Goal: Information Seeking & Learning: Learn about a topic

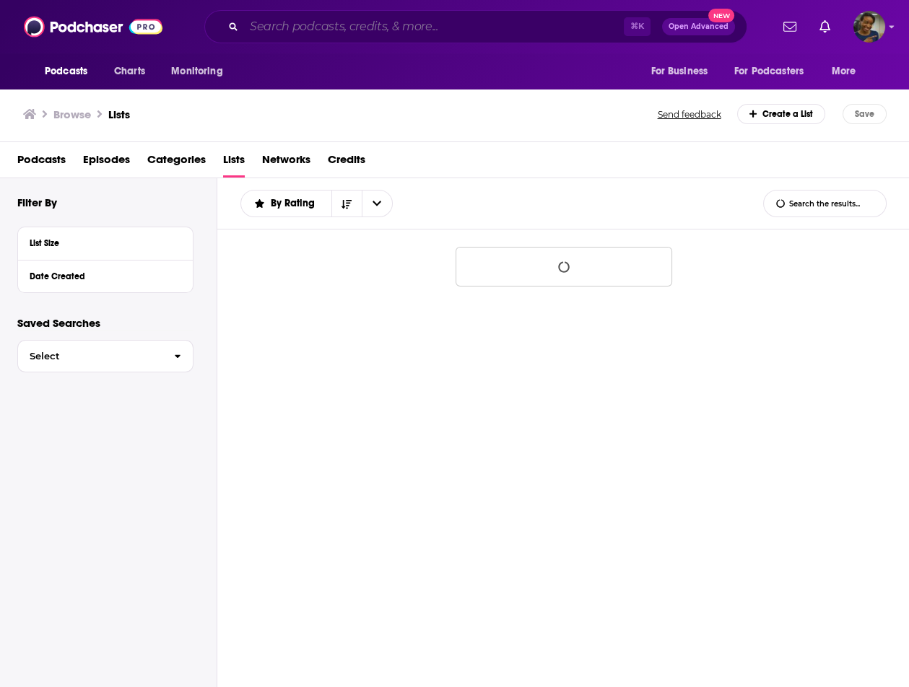
click at [447, 30] on input "Search podcasts, credits, & more..." at bounding box center [434, 26] width 380 height 23
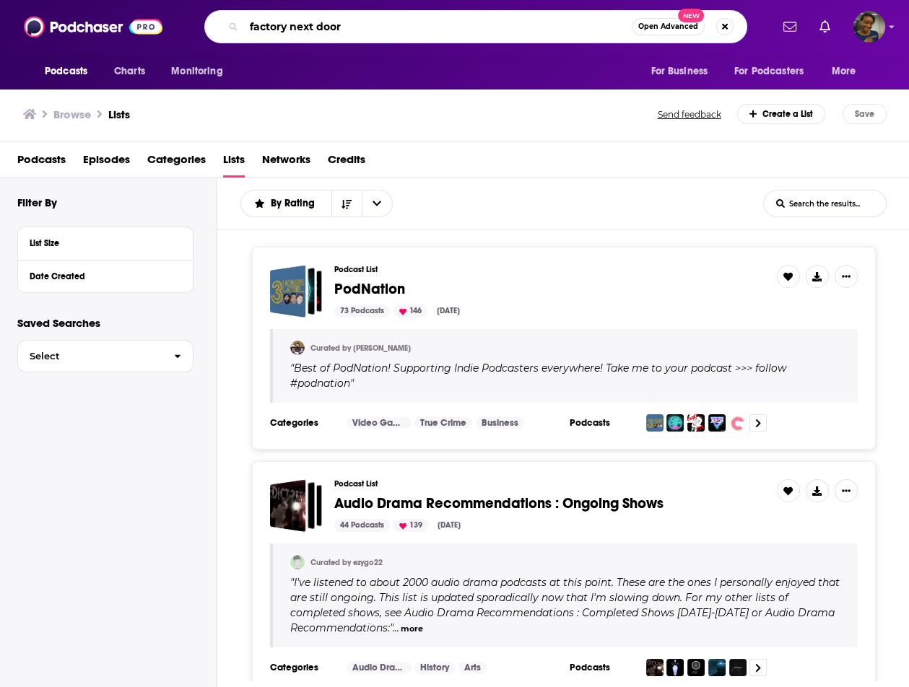
type input "factory next door"
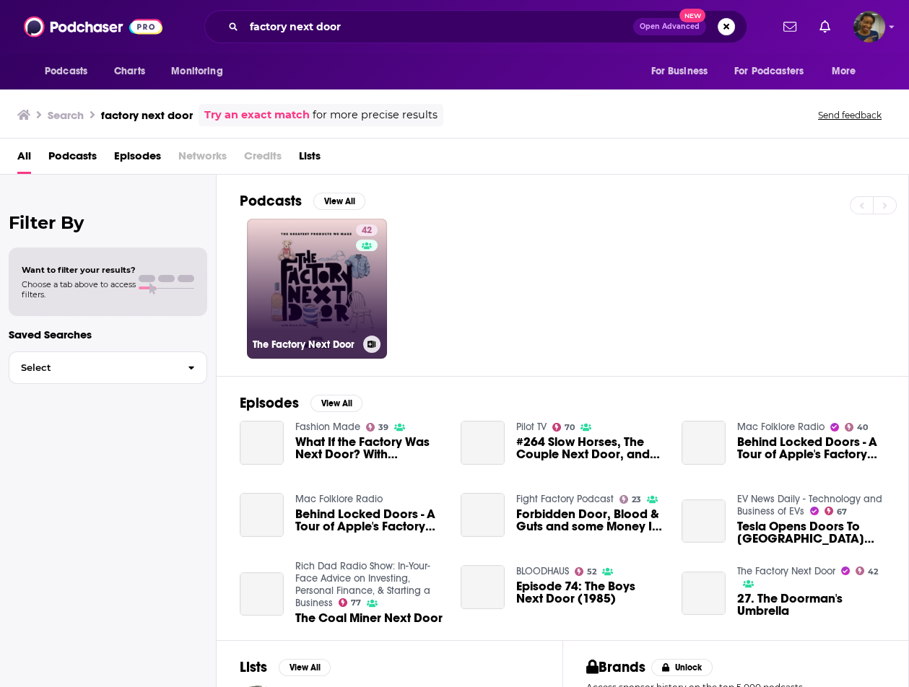
click at [323, 291] on link "42 The Factory Next Door" at bounding box center [317, 289] width 140 height 140
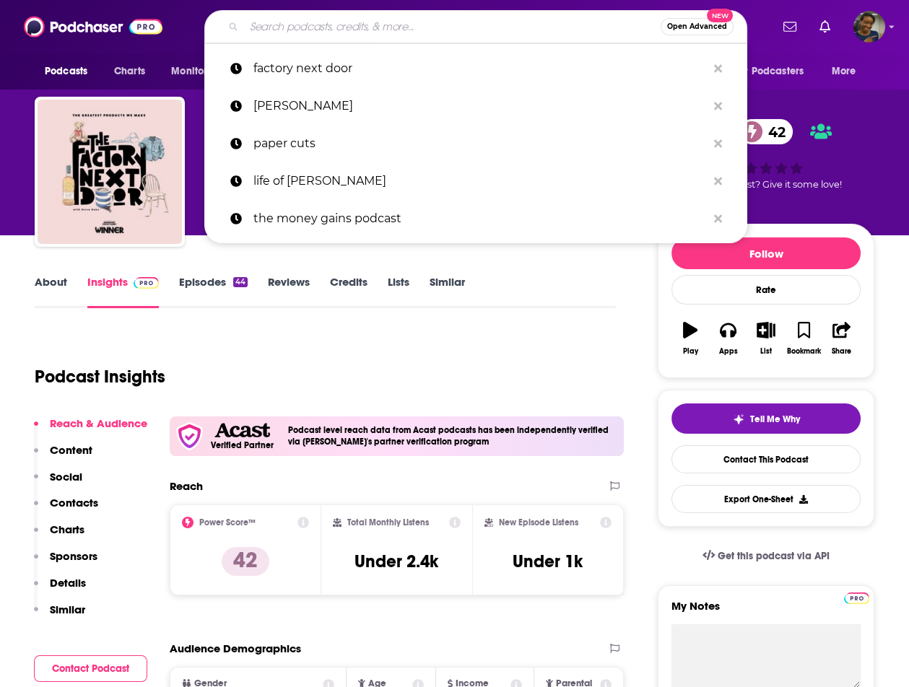
click at [351, 22] on input "Search podcasts, credits, & more..." at bounding box center [452, 26] width 416 height 23
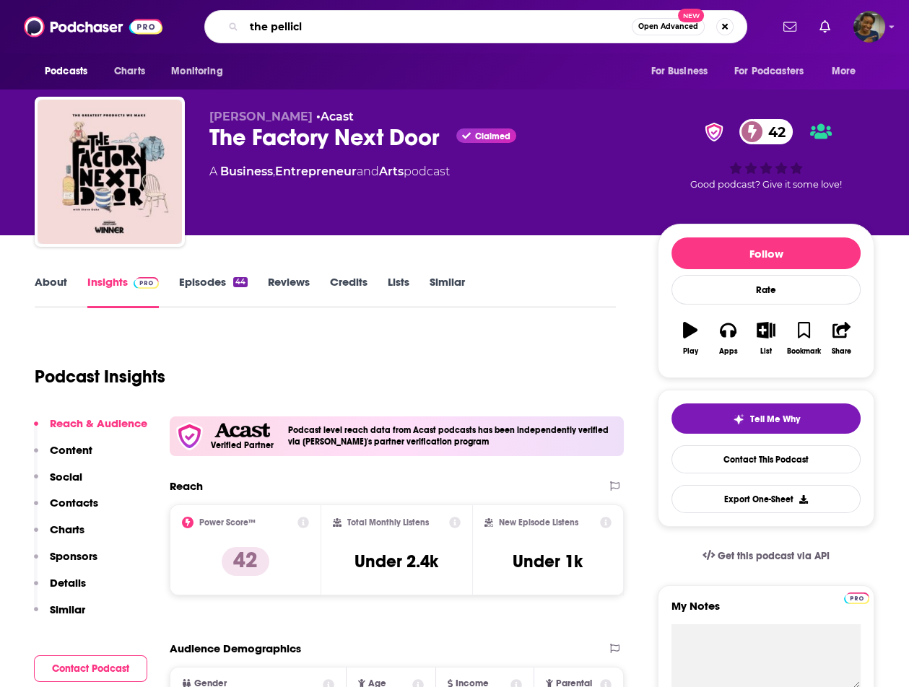
type input "the pellicle"
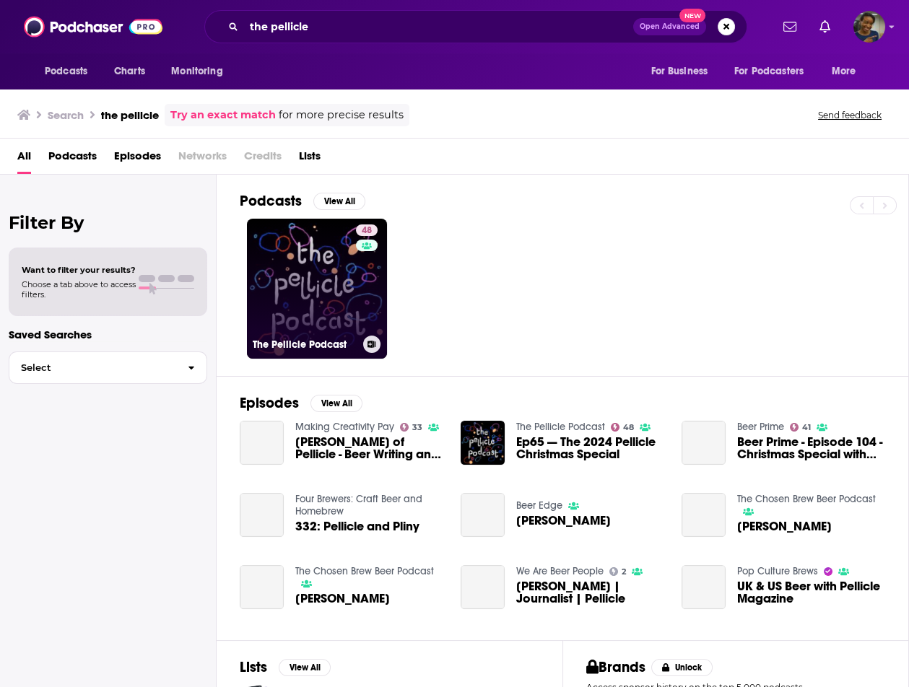
click at [295, 237] on link "48 The Pellicle Podcast" at bounding box center [317, 289] width 140 height 140
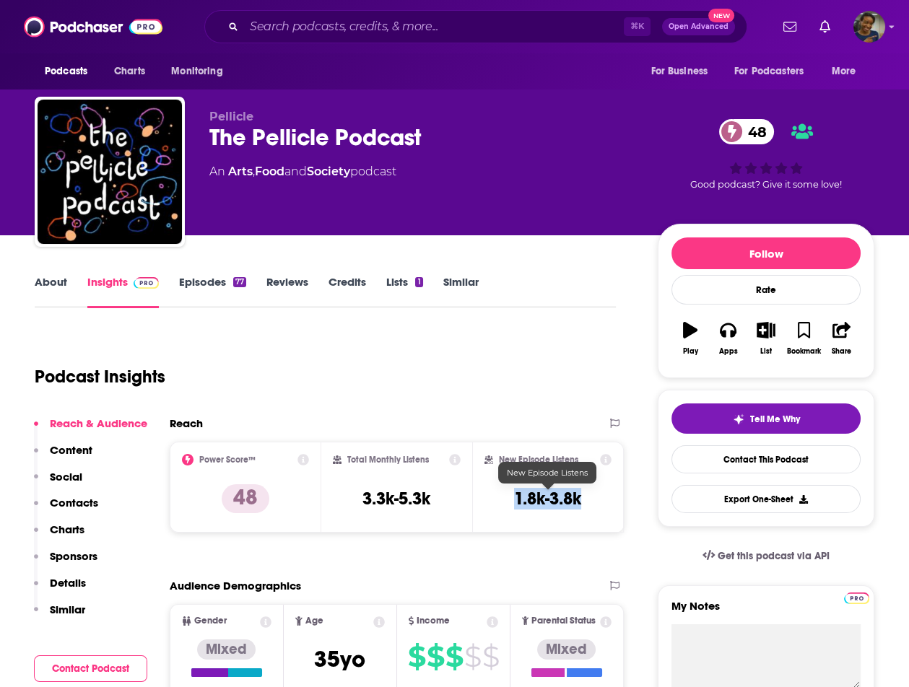
drag, startPoint x: 592, startPoint y: 501, endPoint x: 516, endPoint y: 499, distance: 76.5
click at [516, 499] on div "New Episode Listens 1.8k-3.8k" at bounding box center [547, 487] width 127 height 66
copy h3 "1.8k-3.8k"
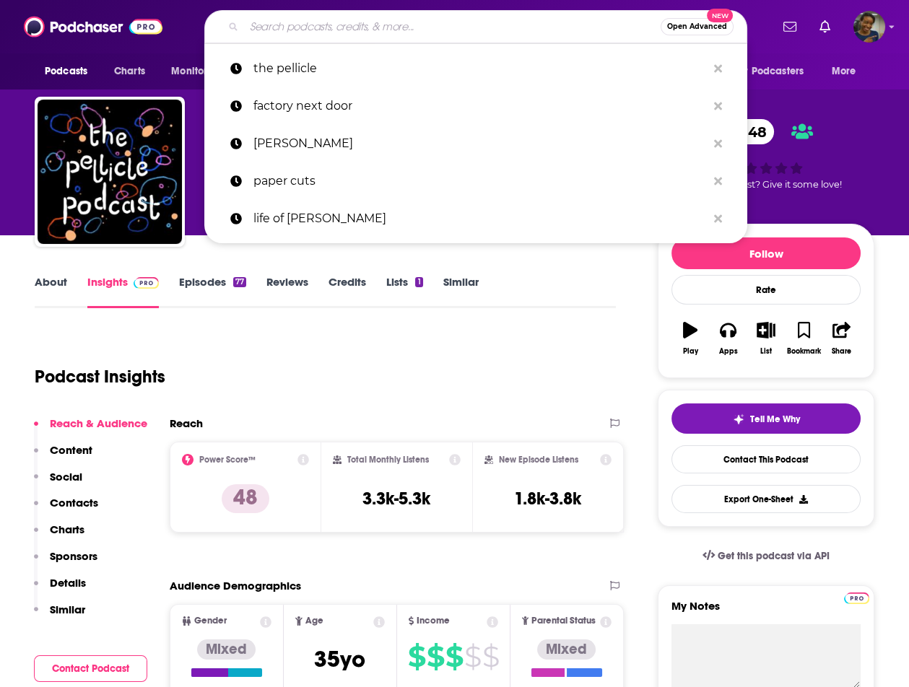
click at [356, 17] on input "Search podcasts, credits, & more..." at bounding box center [452, 26] width 416 height 23
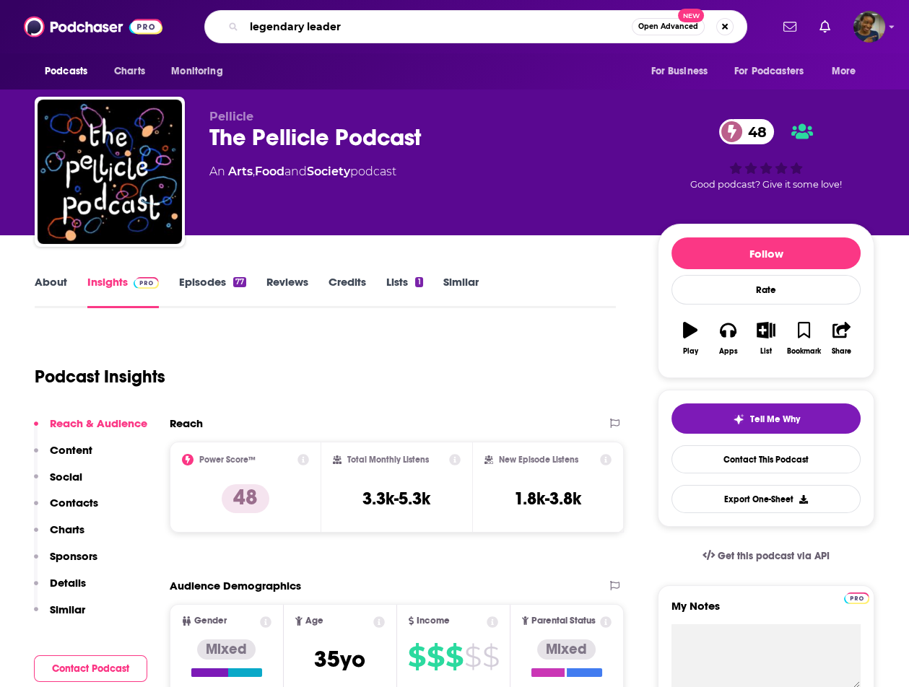
type input "legendary leaders"
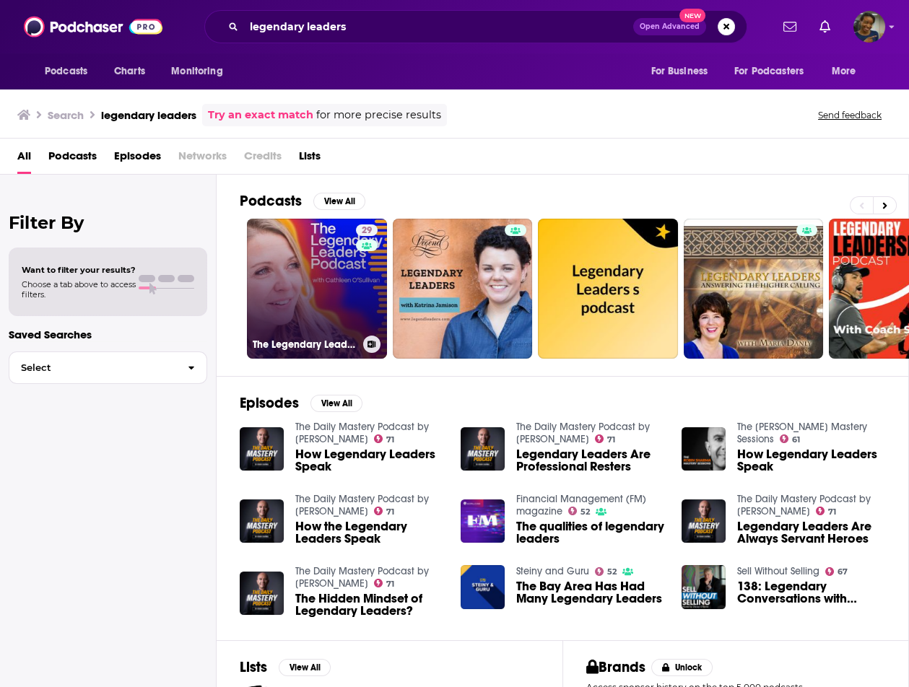
click at [340, 286] on link "29 The Legendary Leaders Podcast" at bounding box center [317, 289] width 140 height 140
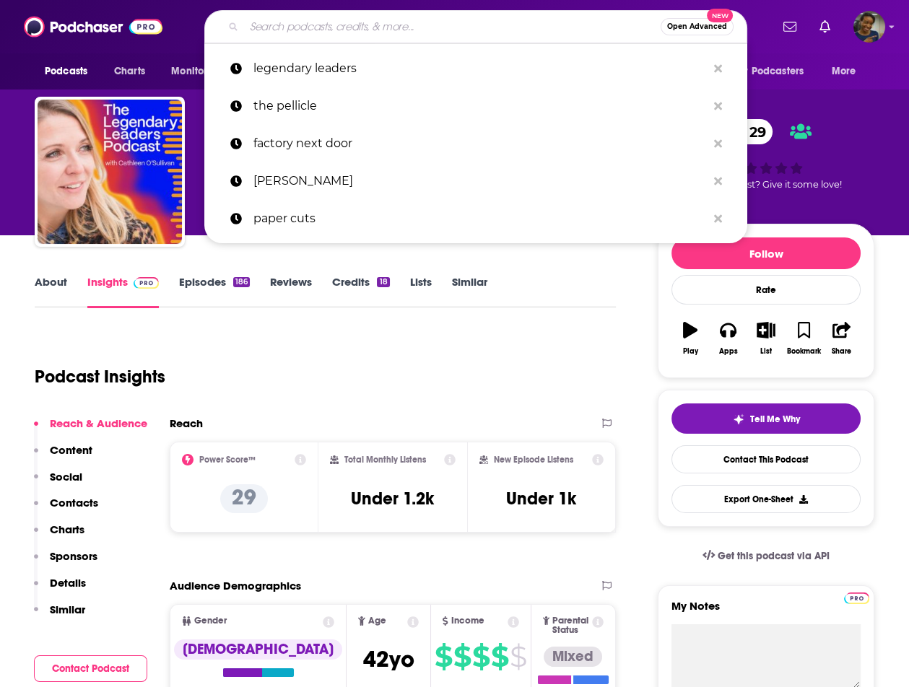
click at [354, 22] on input "Search podcasts, credits, & more..." at bounding box center [452, 26] width 416 height 23
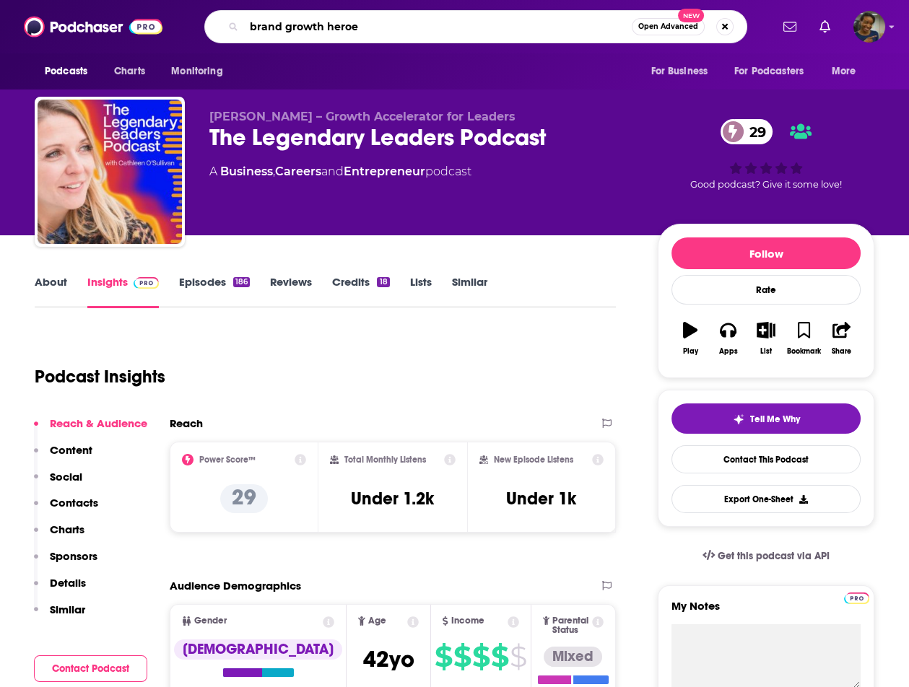
type input "brand growth heroes"
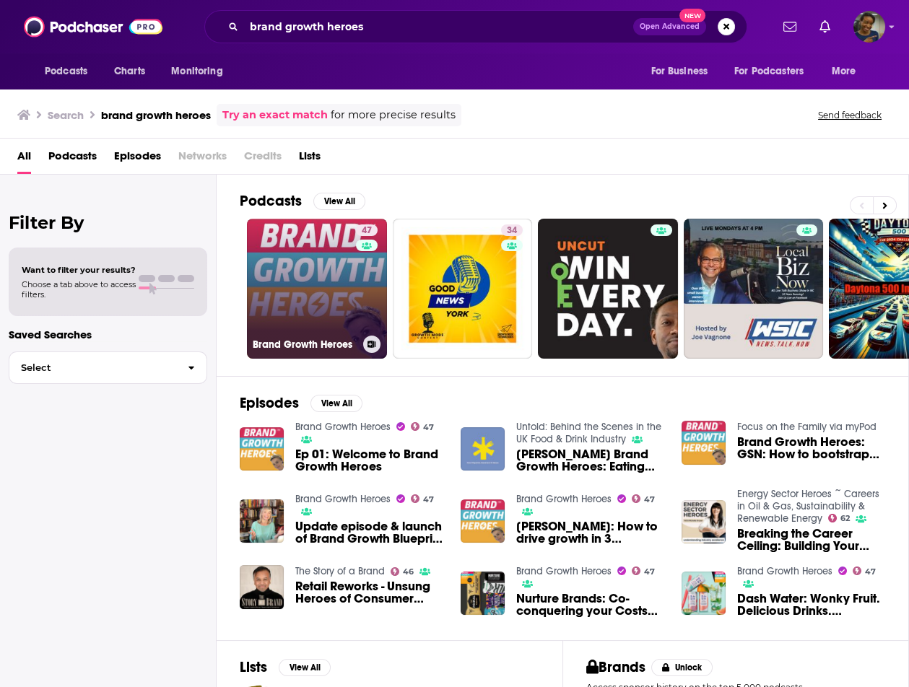
click at [301, 246] on link "47 Brand Growth Heroes" at bounding box center [317, 289] width 140 height 140
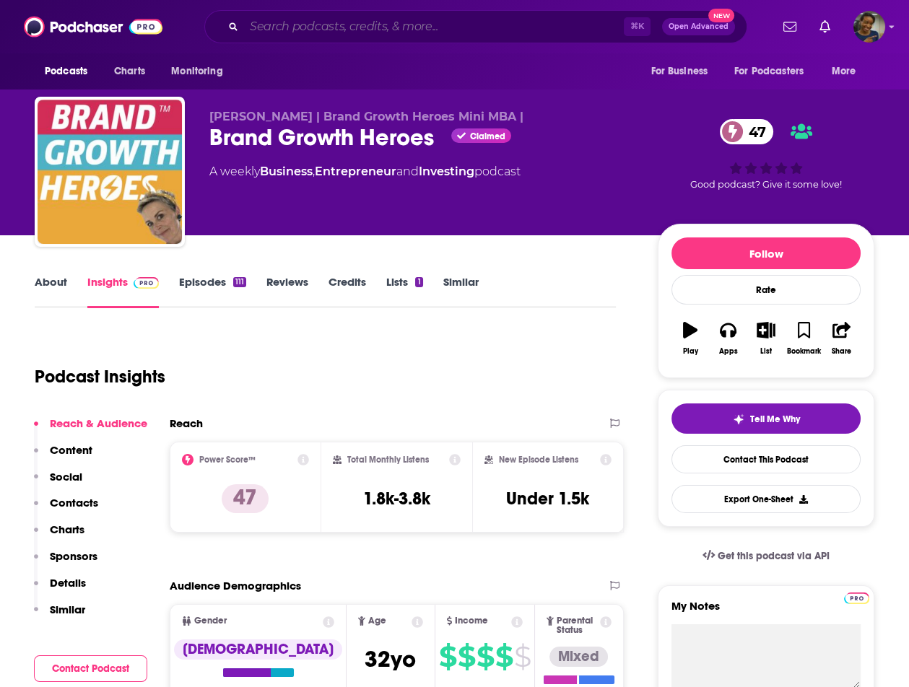
click at [388, 17] on input "Search podcasts, credits, & more..." at bounding box center [434, 26] width 380 height 23
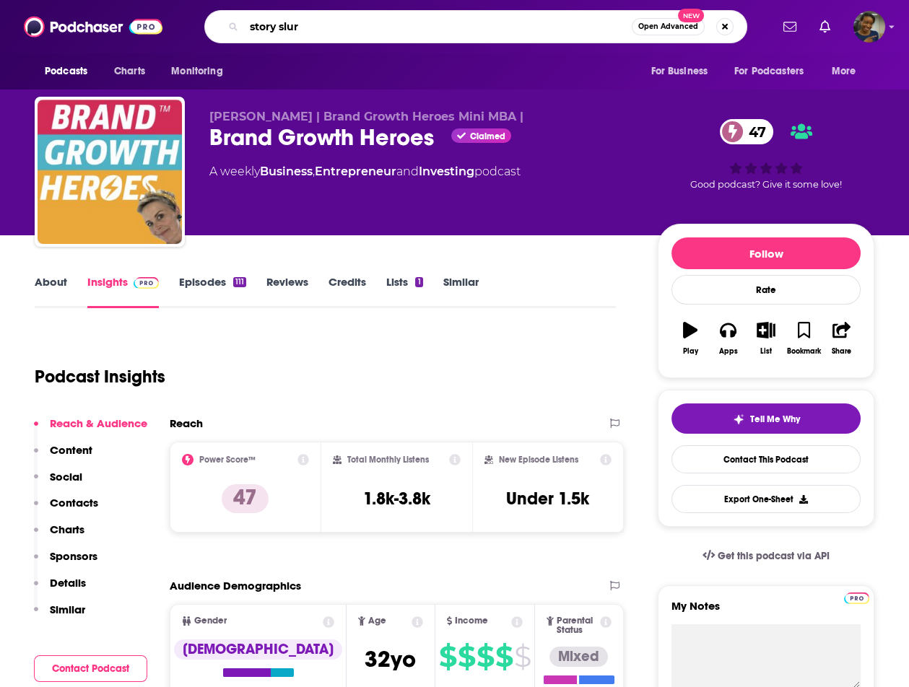
type input "story slurp"
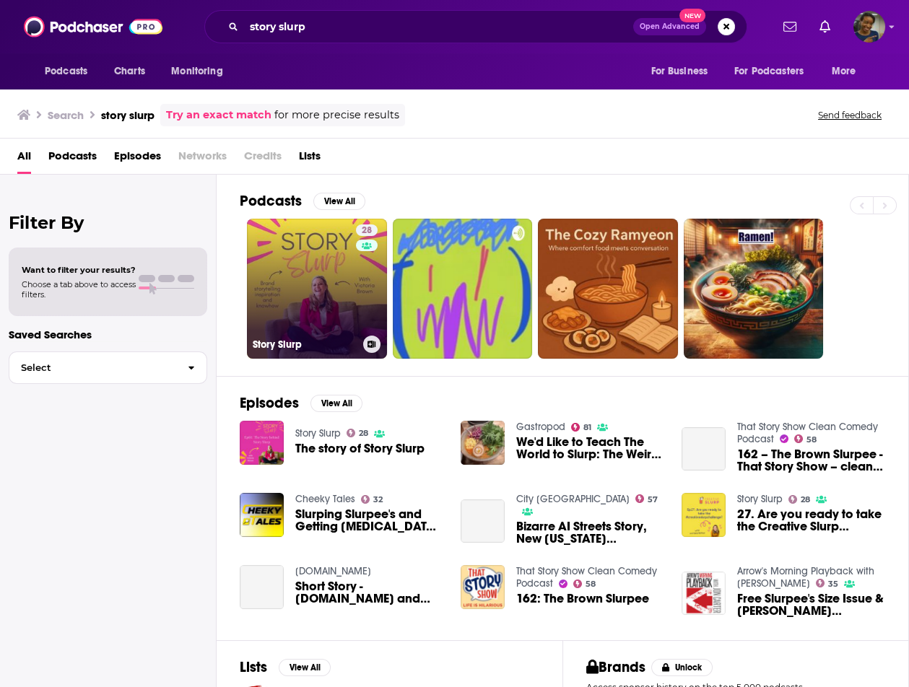
click at [314, 256] on link "28 Story Slurp" at bounding box center [317, 289] width 140 height 140
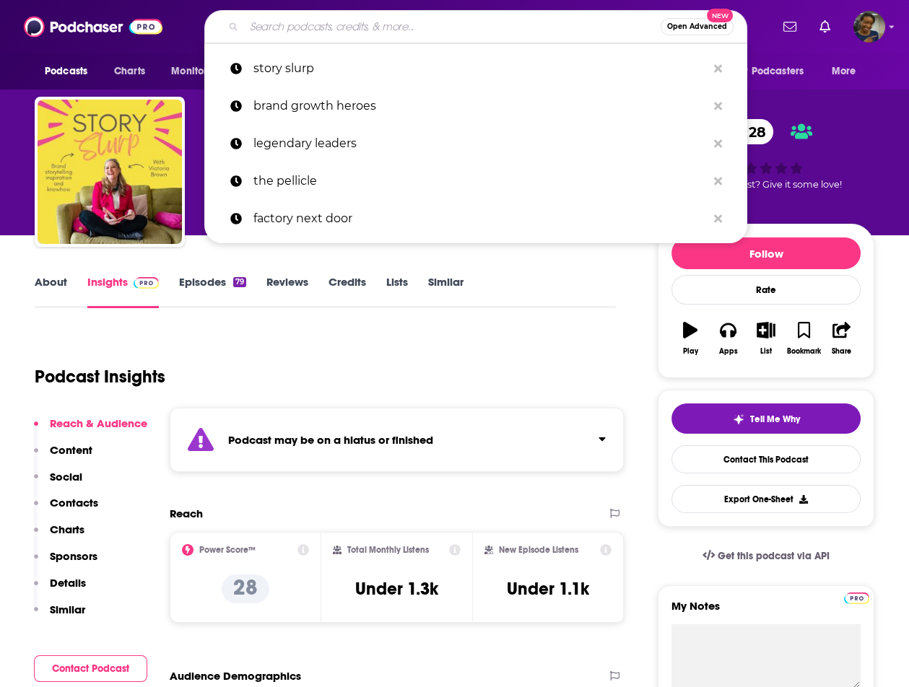
click at [330, 28] on input "Search podcasts, credits, & more..." at bounding box center [452, 26] width 416 height 23
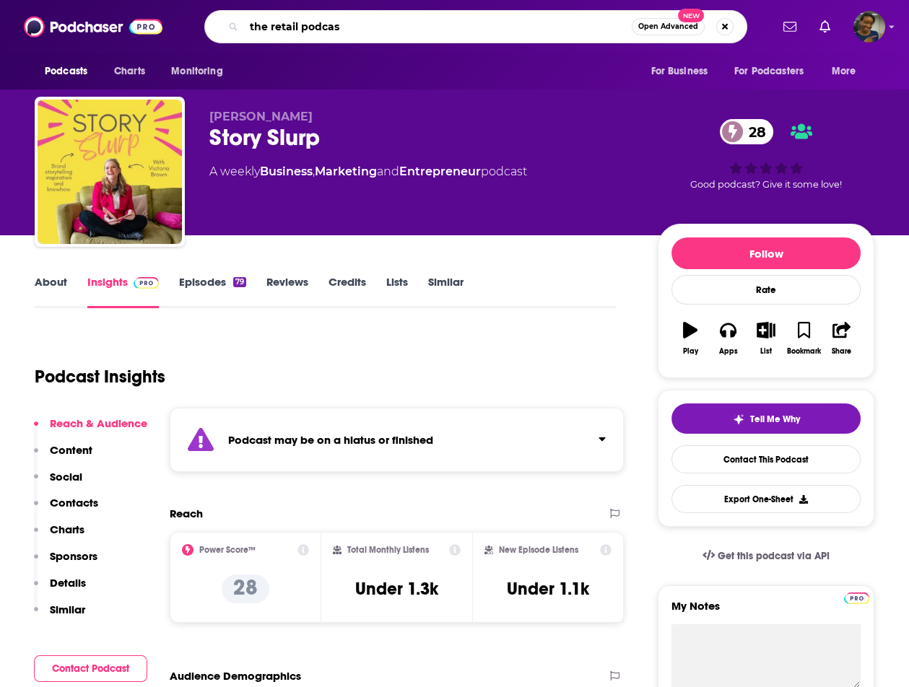
type input "the retail podcast"
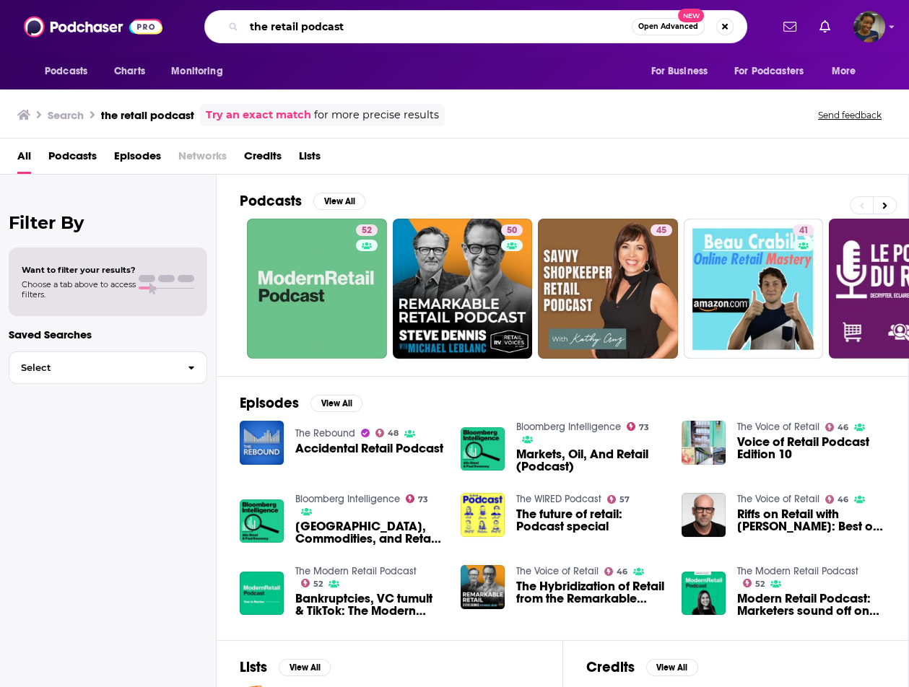
drag, startPoint x: 356, startPoint y: 31, endPoint x: 218, endPoint y: 32, distance: 138.6
click at [218, 32] on div "the retail podcast Open Advanced New" at bounding box center [475, 26] width 543 height 33
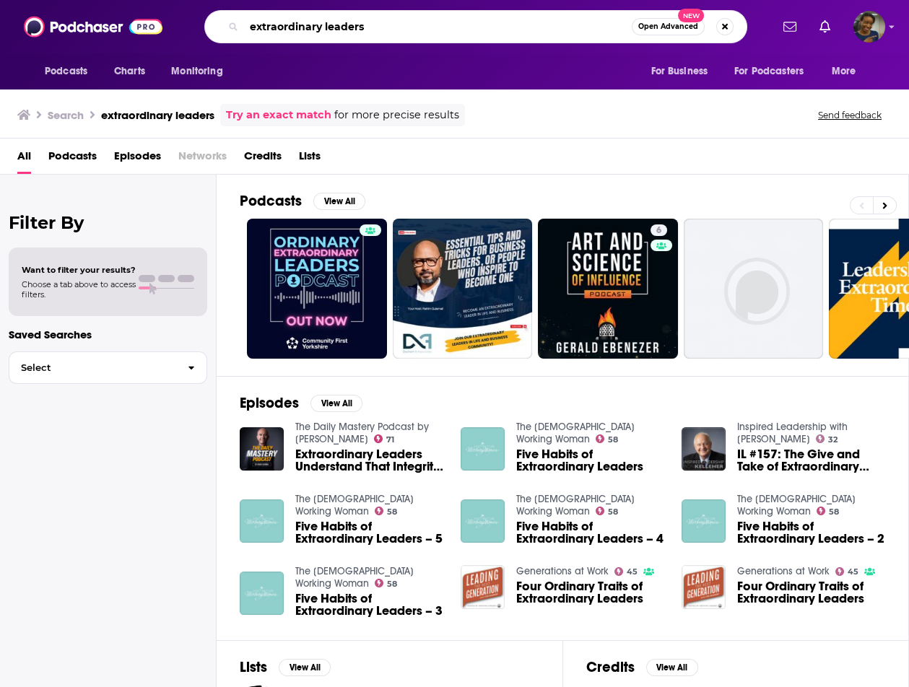
click at [277, 27] on input "extraordinary leaders" at bounding box center [438, 26] width 388 height 23
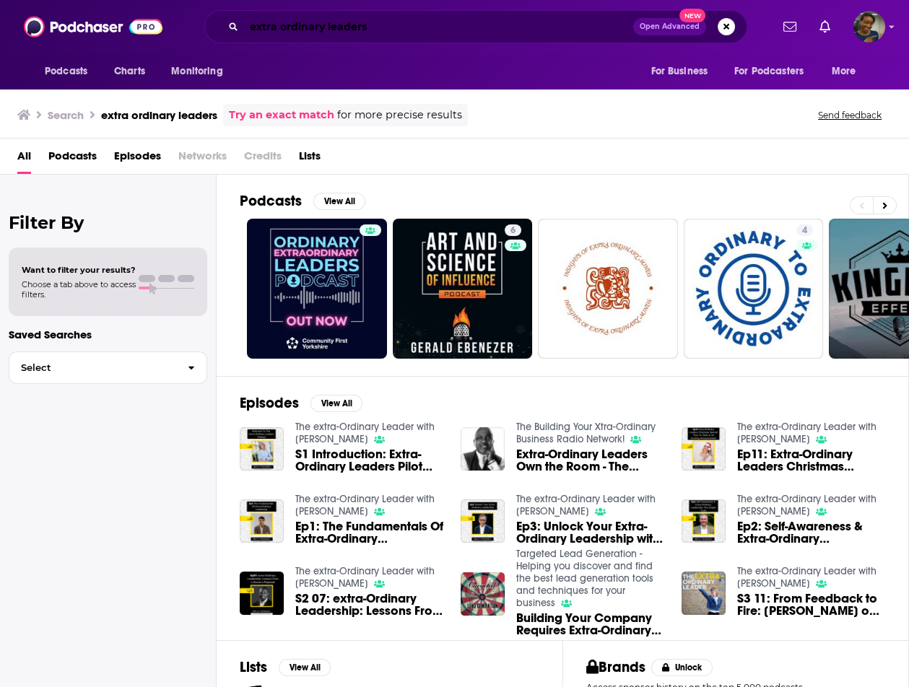
click at [390, 24] on input "extra ordinary leaders" at bounding box center [438, 26] width 389 height 23
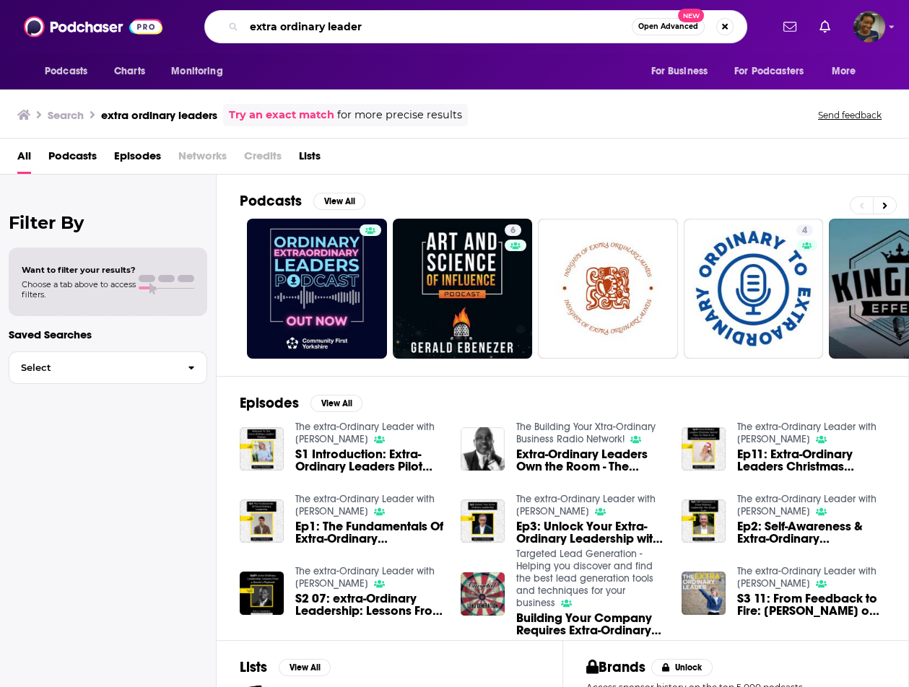
type input "extra ordinary leader"
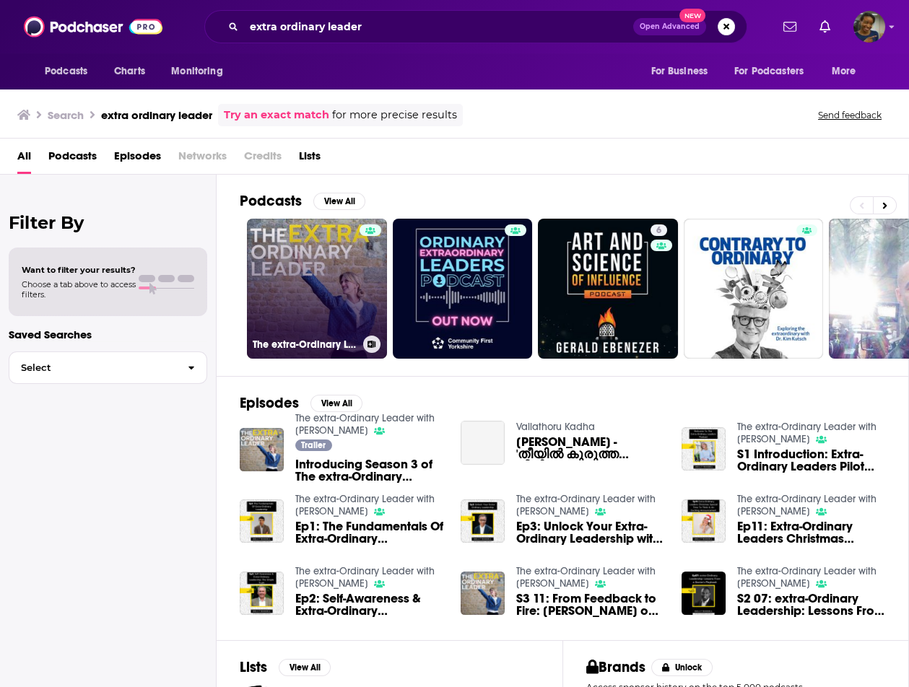
click at [292, 294] on link "The extra-Ordinary Leader with [PERSON_NAME]" at bounding box center [317, 289] width 140 height 140
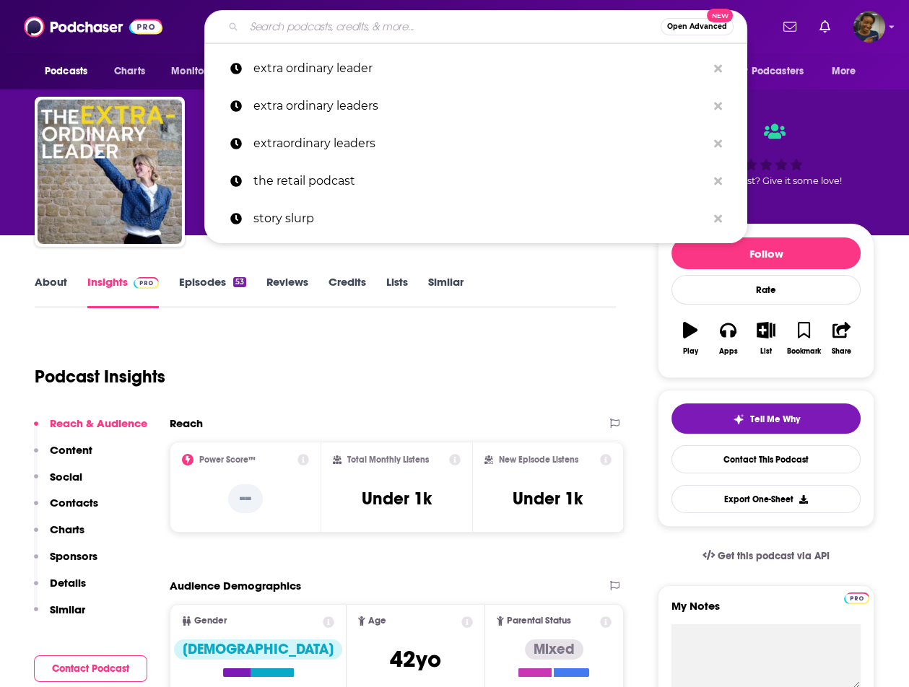
click at [331, 32] on input "Search podcasts, credits, & more..." at bounding box center [452, 26] width 416 height 23
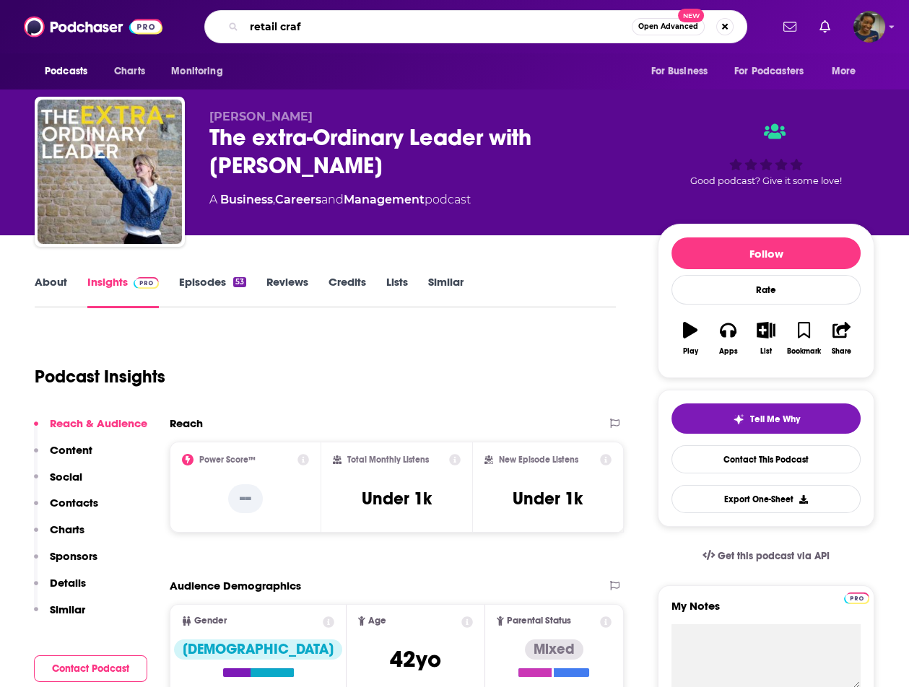
type input "retail craft"
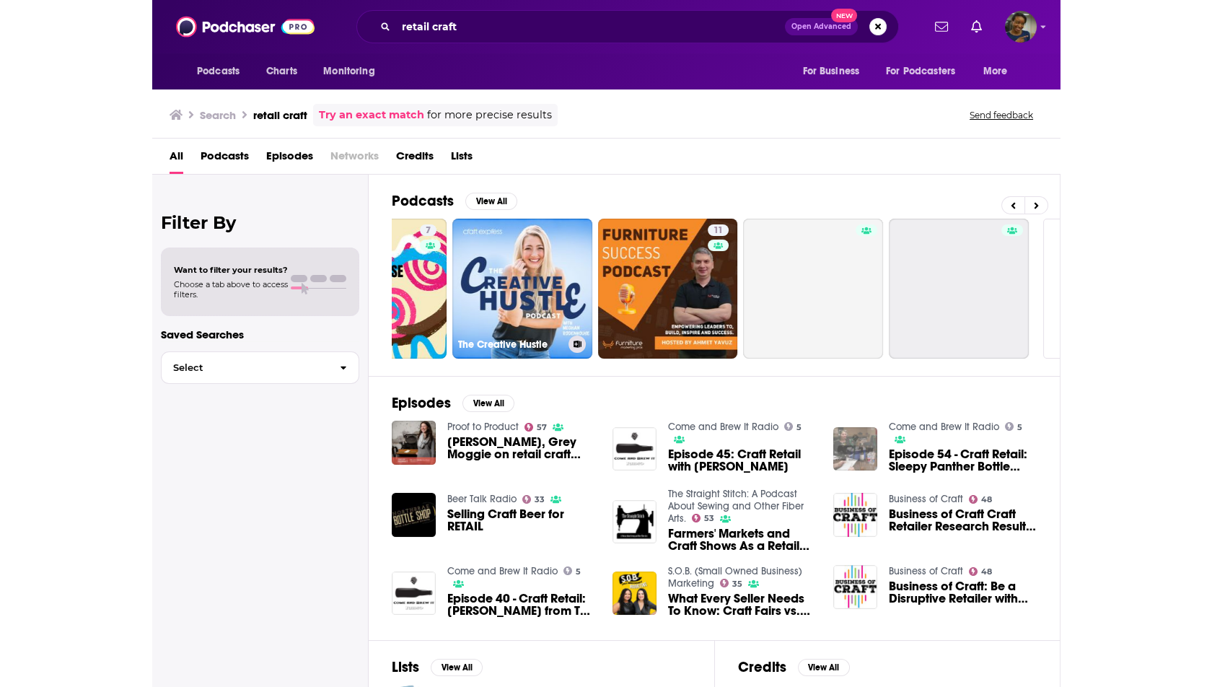
scroll to position [0, 657]
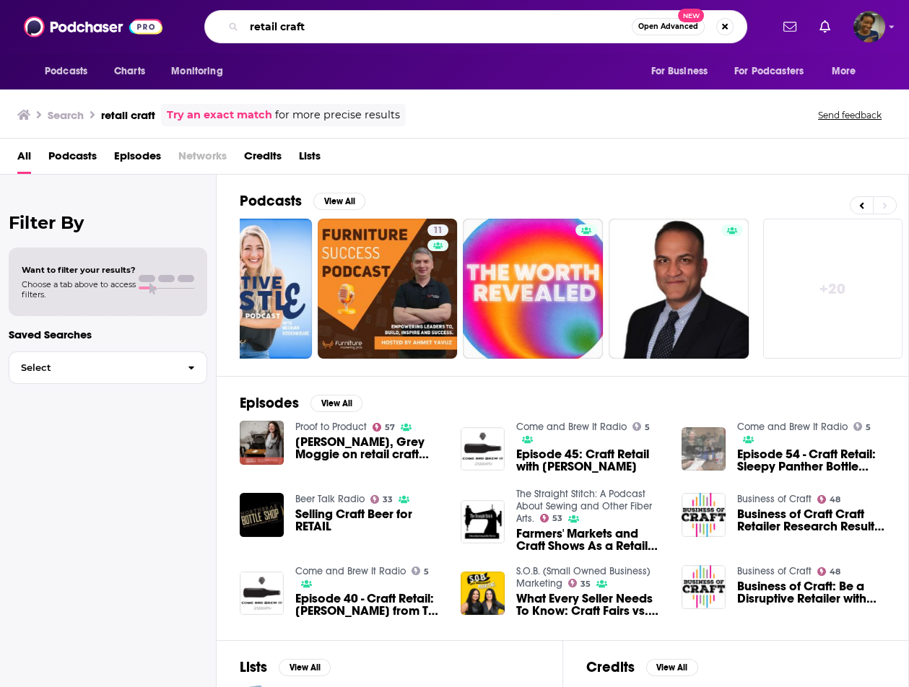
click at [279, 29] on input "retail craft" at bounding box center [438, 26] width 388 height 23
type input "retailcraft"
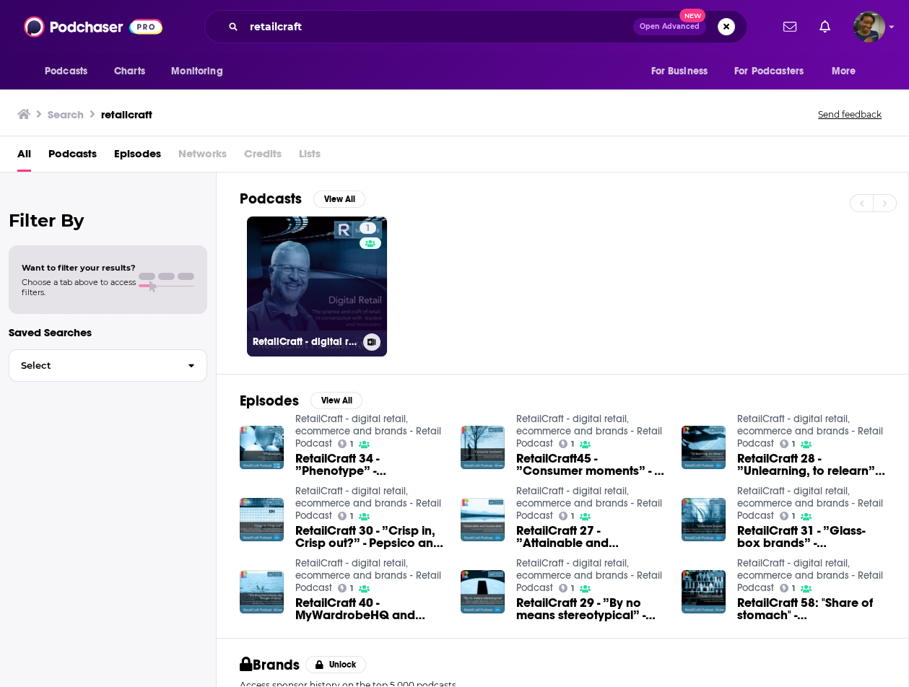
click at [320, 285] on link "1 RetailCraft - digital retail, ecommerce and brands - Retail Podcast" at bounding box center [317, 286] width 140 height 140
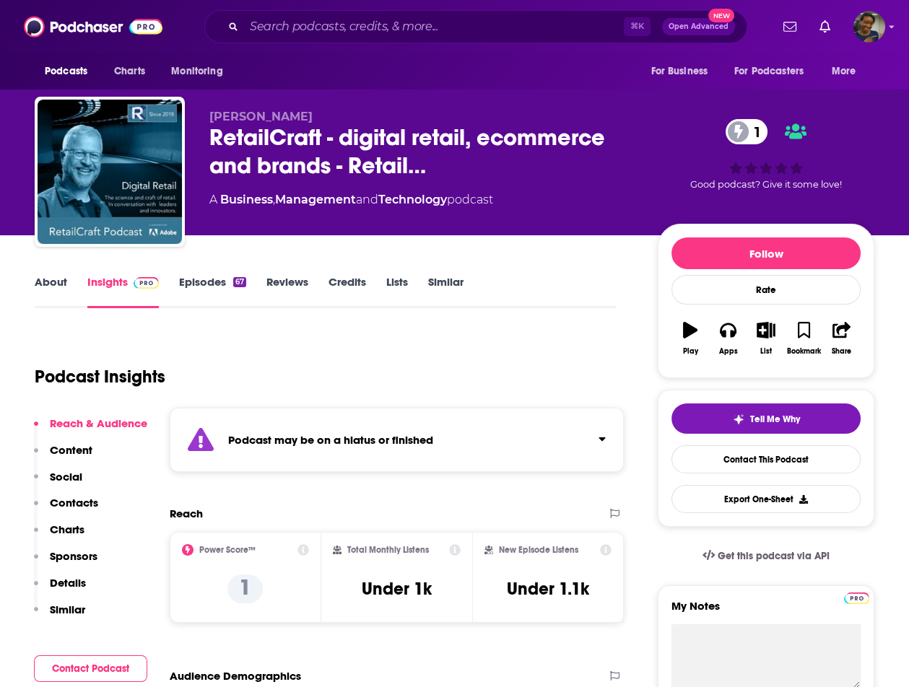
click at [311, 6] on div "Podcasts Charts Monitoring ⌘ K Open Advanced New For Business For Podcasters Mo…" at bounding box center [454, 26] width 909 height 53
click at [312, 19] on input "Search podcasts, credits, & more..." at bounding box center [434, 26] width 380 height 23
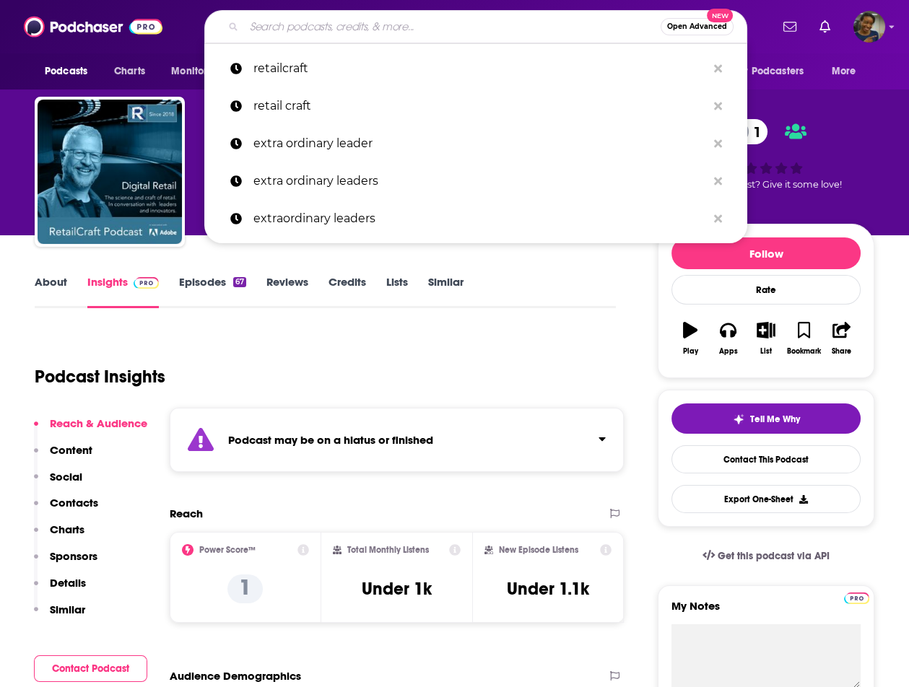
paste input "Deep Seed - Regenerative Agriculture"
type input "Deep Seed - Regenerative Agriculture"
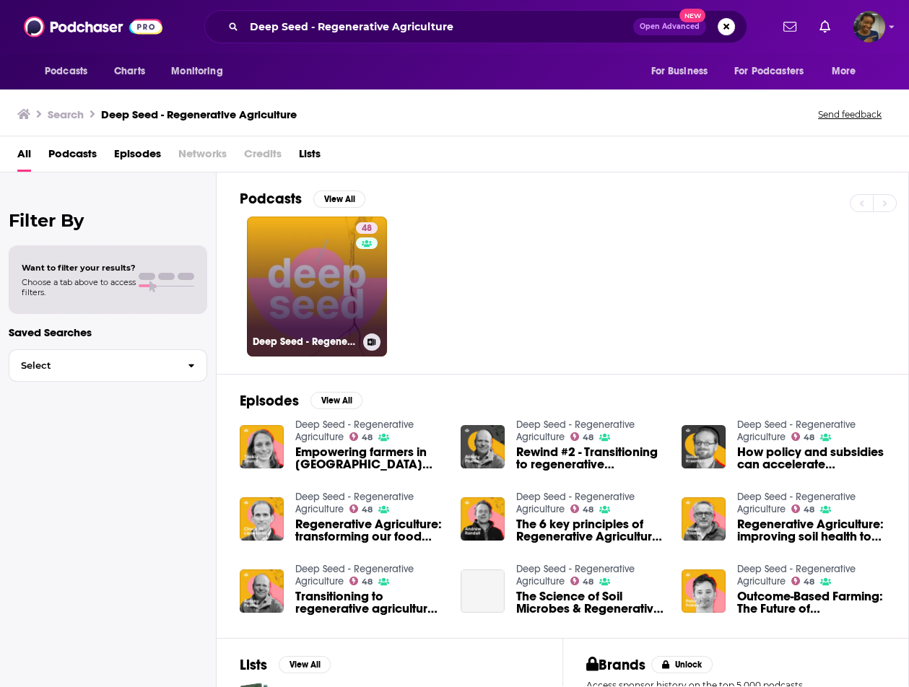
click at [315, 310] on link "48 Deep Seed - Regenerative Agriculture" at bounding box center [317, 286] width 140 height 140
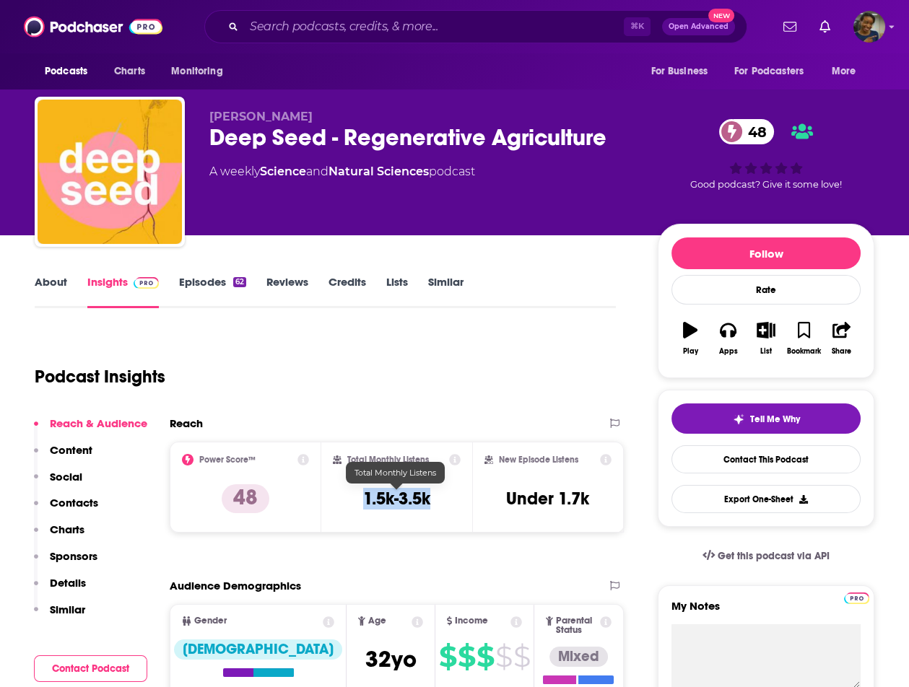
drag, startPoint x: 434, startPoint y: 496, endPoint x: 364, endPoint y: 496, distance: 70.0
click at [364, 496] on div "Total Monthly Listens 1.5k-3.5k" at bounding box center [397, 487] width 128 height 66
copy h3 "1.5k-3.5k"
click at [305, 20] on input "Search podcasts, credits, & more..." at bounding box center [434, 26] width 380 height 23
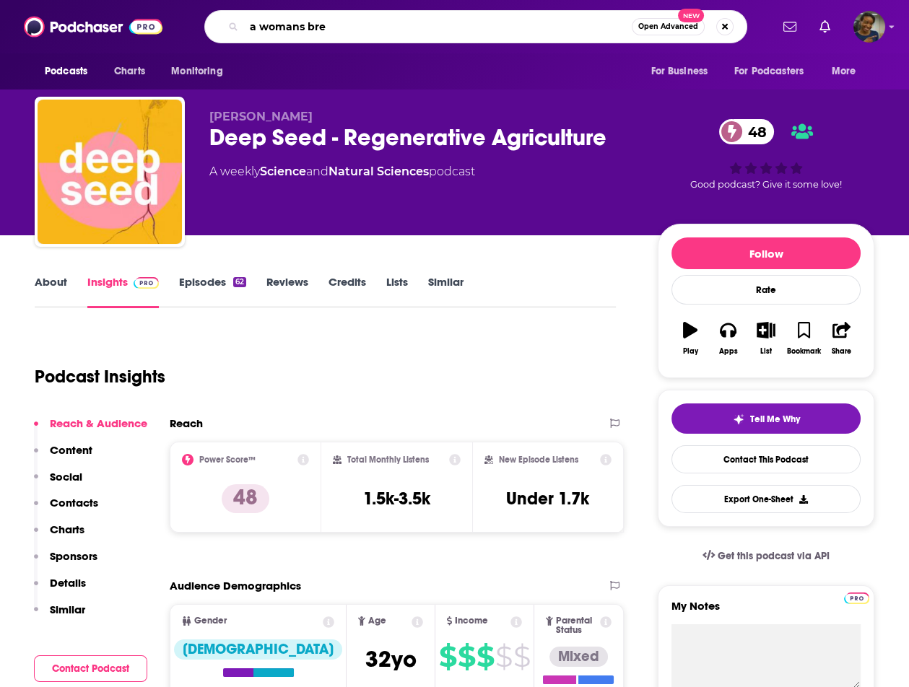
type input "a womans brew"
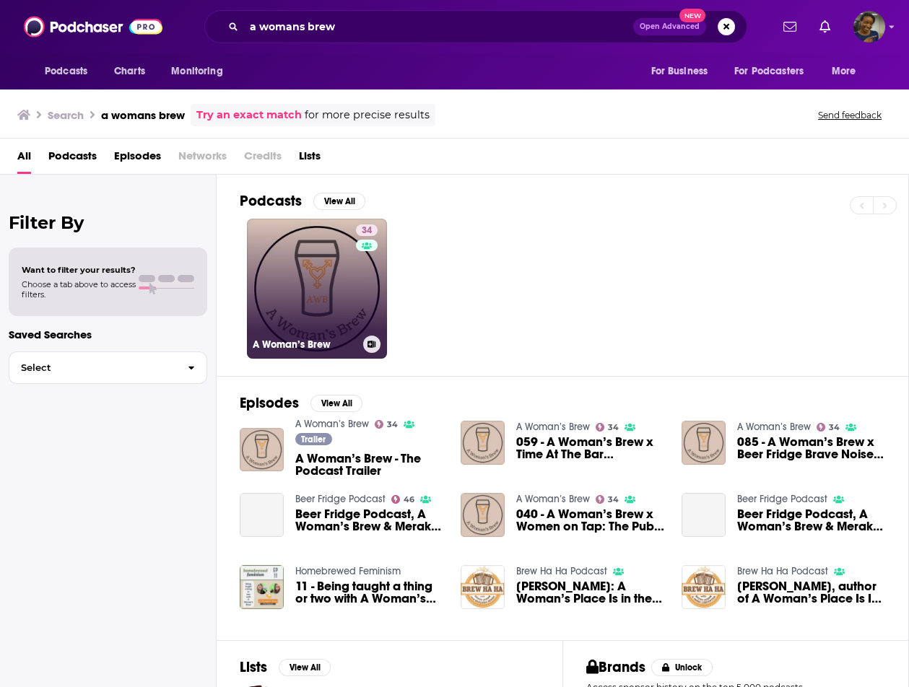
click at [321, 305] on link "34 A Woman’s Brew" at bounding box center [317, 289] width 140 height 140
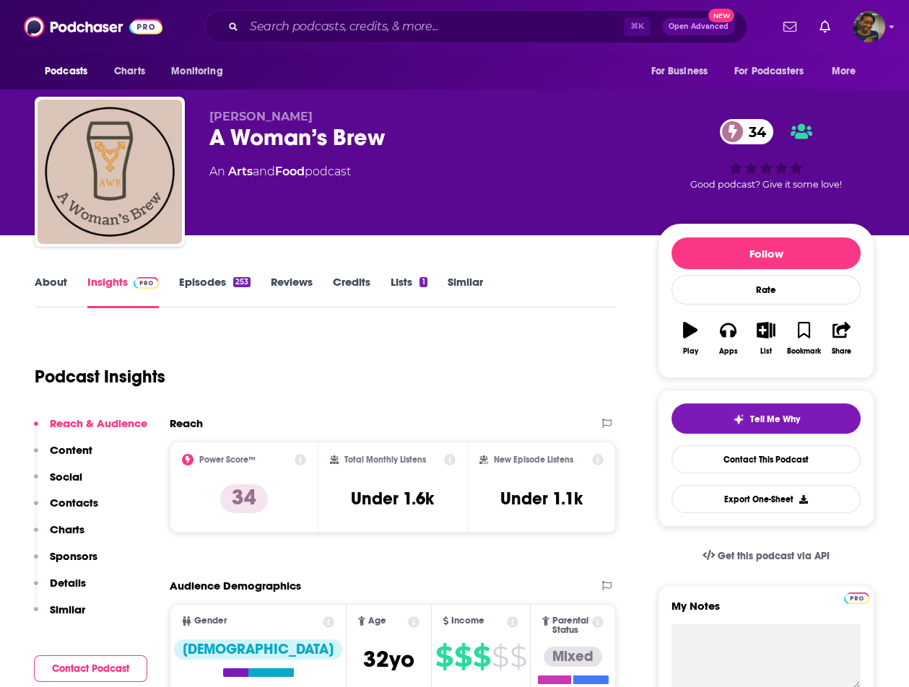
click at [301, 43] on div "⌘ K Open Advanced New" at bounding box center [475, 26] width 543 height 33
click at [301, 33] on input "Search podcasts, credits, & more..." at bounding box center [434, 26] width 380 height 23
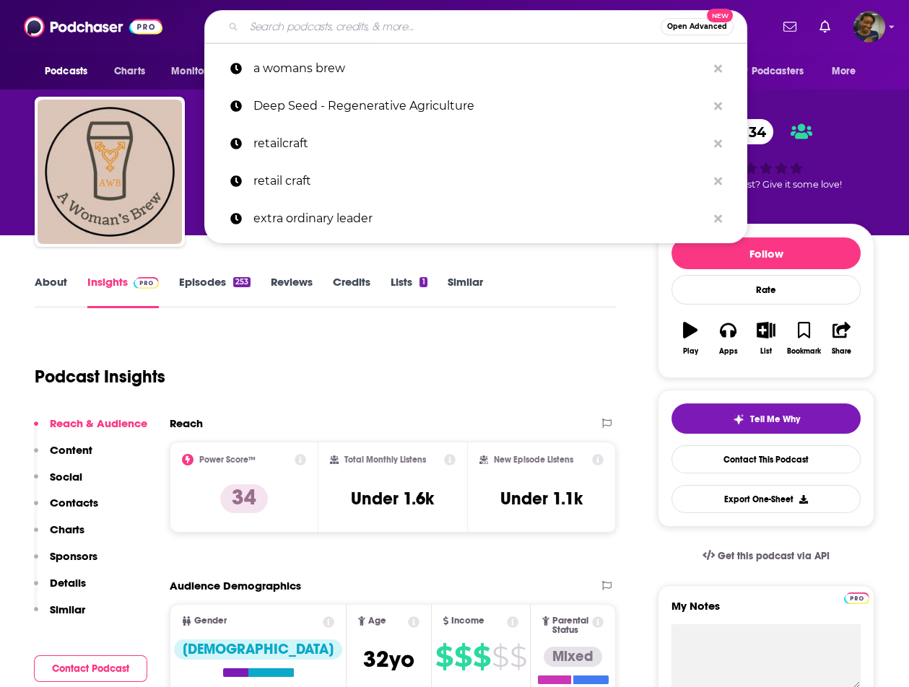
paste input "What's The Story Hashbrown Glory?"
type input "What's The Story Hashbrown Glory?"
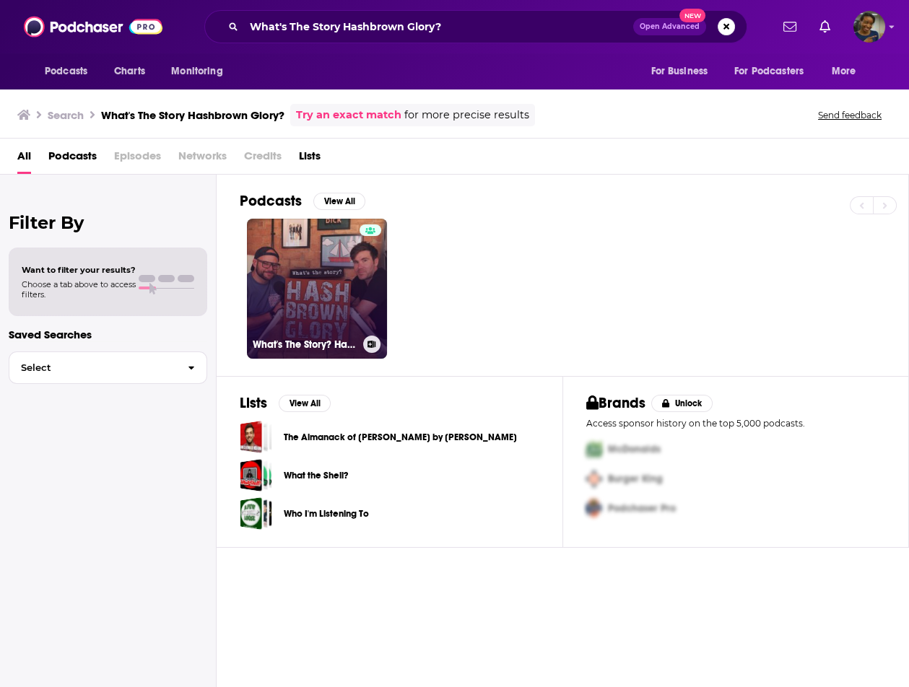
click at [359, 299] on div at bounding box center [370, 279] width 22 height 111
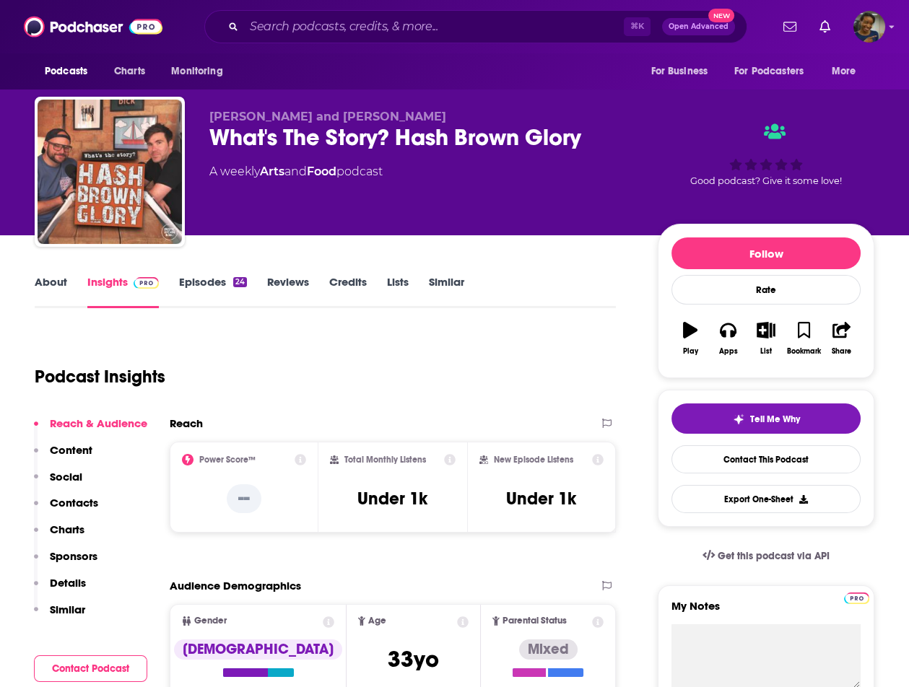
click at [349, 8] on div "Podcasts Charts Monitoring ⌘ K Open Advanced New For Business For Podcasters Mo…" at bounding box center [454, 26] width 909 height 53
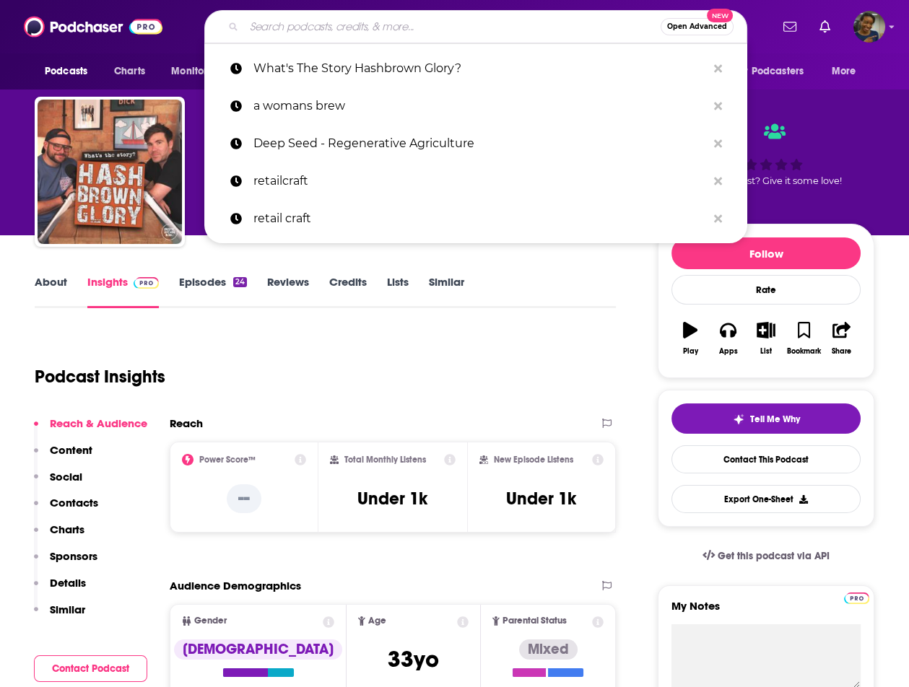
click at [345, 28] on input "Search podcasts, credits, & more..." at bounding box center [452, 26] width 416 height 23
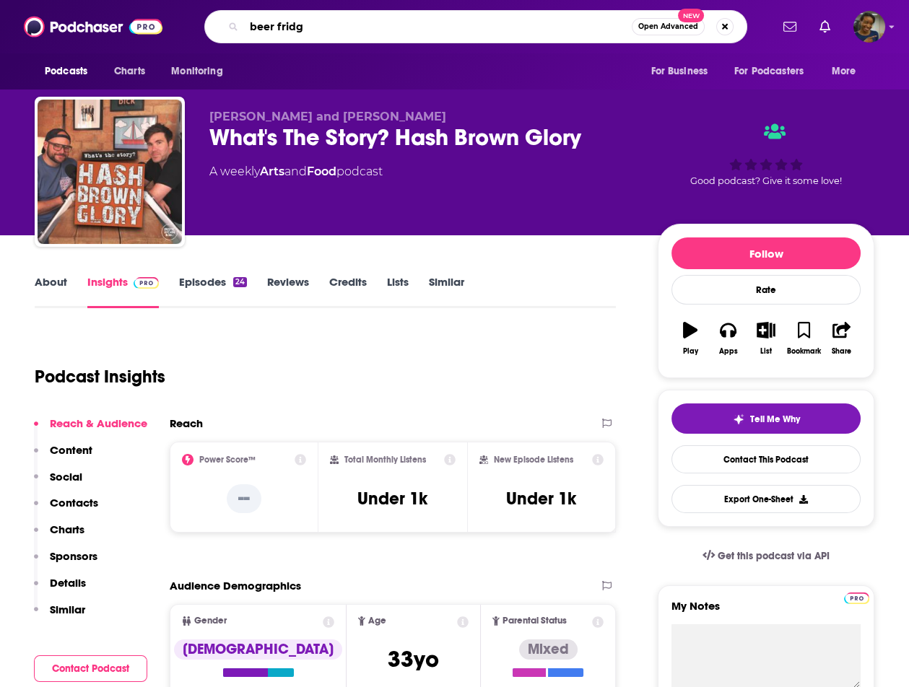
type input "beer fridge"
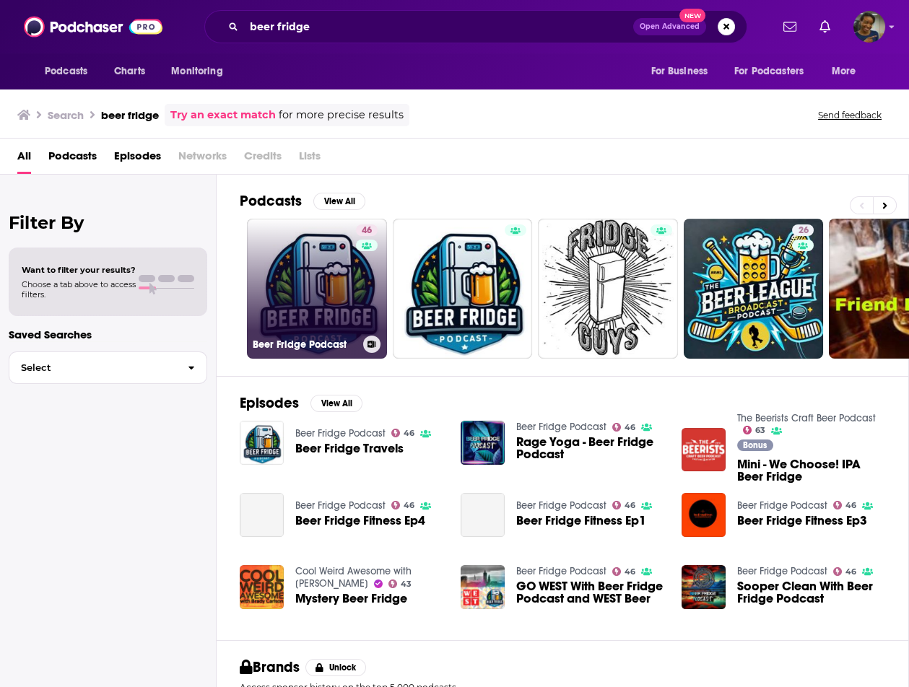
click at [338, 247] on link "46 Beer Fridge Podcast" at bounding box center [317, 289] width 140 height 140
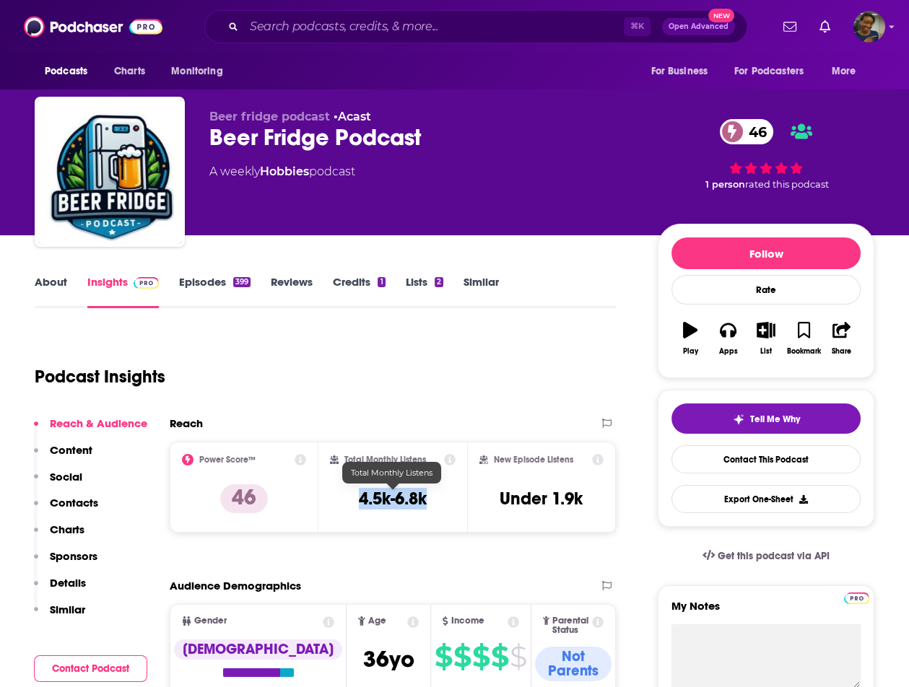
drag, startPoint x: 429, startPoint y: 496, endPoint x: 362, endPoint y: 494, distance: 67.2
click at [362, 494] on div "Total Monthly Listens 4.5k-6.8k" at bounding box center [393, 487] width 126 height 66
copy h3 "4.5k-6.8k"
